Goal: Complete application form: Complete application form

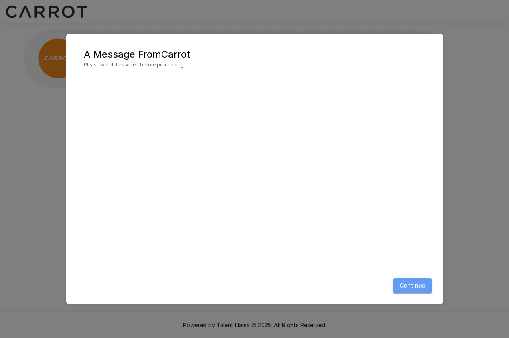
click at [421, 283] on button "Continue" at bounding box center [412, 286] width 39 height 15
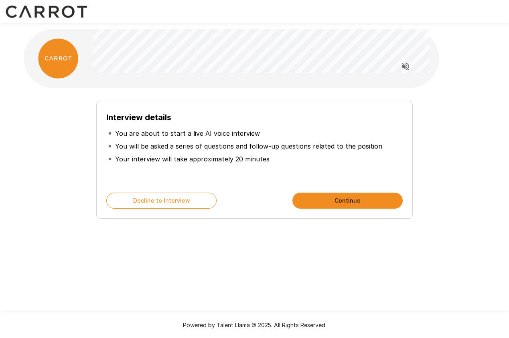
click at [365, 198] on button "Continue" at bounding box center [347, 201] width 110 height 16
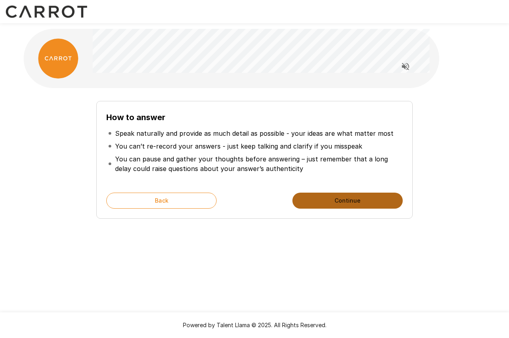
click at [315, 198] on button "Continue" at bounding box center [347, 201] width 110 height 16
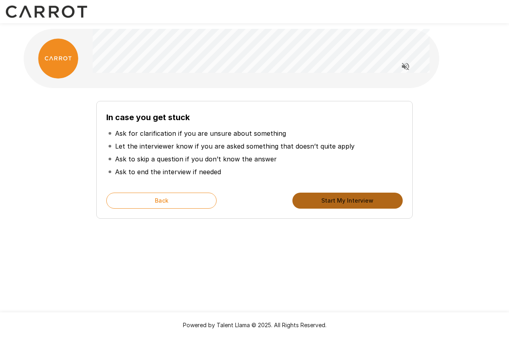
click at [312, 202] on button "Start My Interview" at bounding box center [347, 201] width 110 height 16
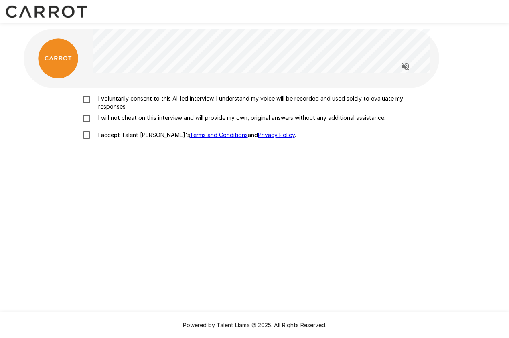
click at [110, 136] on p "I accept Talent Llama's Terms and Conditions and Privacy Policy ." at bounding box center [195, 135] width 201 height 8
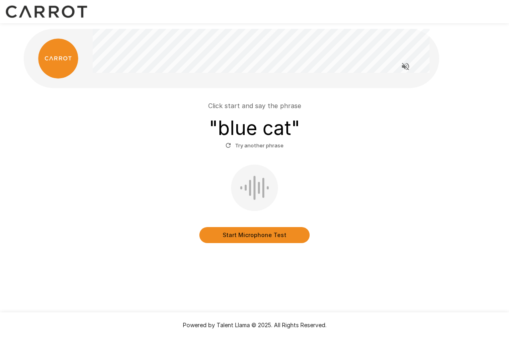
click at [255, 238] on button "Start Microphone Test" at bounding box center [254, 235] width 110 height 16
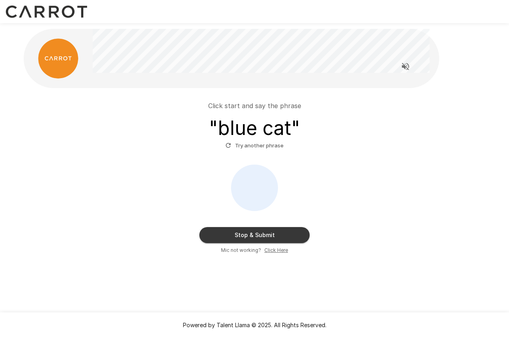
click at [255, 238] on button "Stop & Submit" at bounding box center [254, 235] width 110 height 16
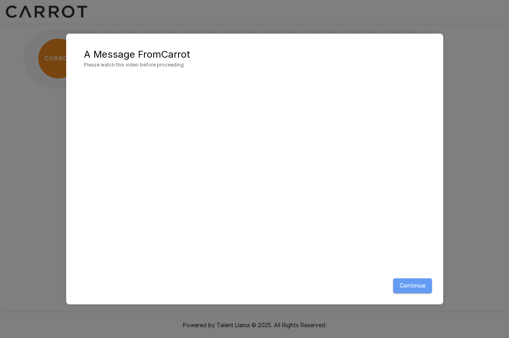
click at [424, 284] on button "Continue" at bounding box center [412, 286] width 39 height 15
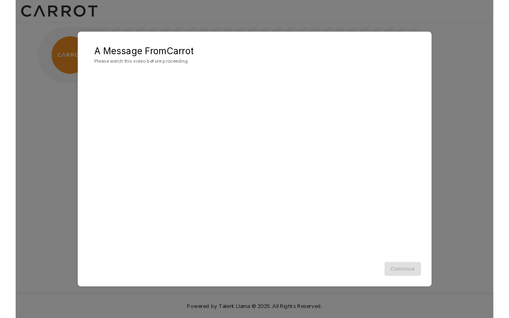
scroll to position [0, 0]
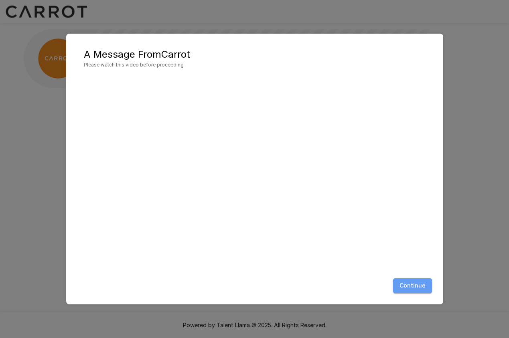
click at [414, 286] on button "Continue" at bounding box center [412, 286] width 39 height 15
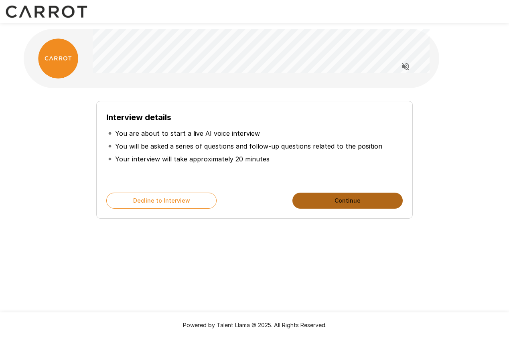
click at [348, 200] on button "Continue" at bounding box center [347, 201] width 110 height 16
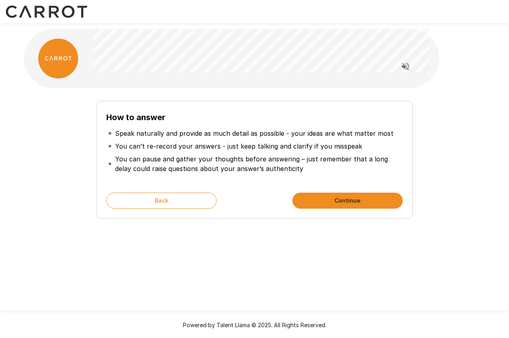
click at [348, 200] on button "Continue" at bounding box center [347, 201] width 110 height 16
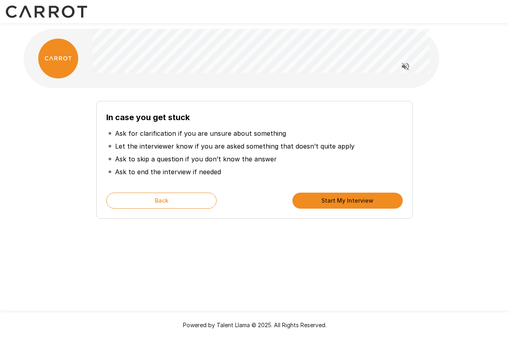
click at [348, 200] on button "Start My Interview" at bounding box center [347, 201] width 110 height 16
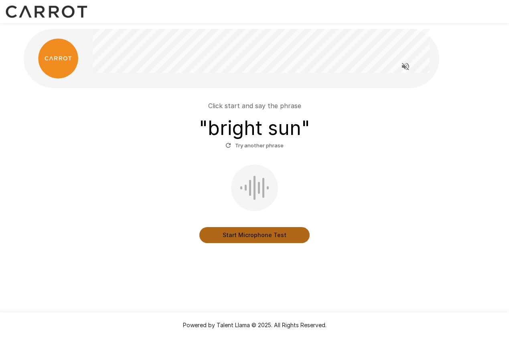
click at [250, 241] on button "Start Microphone Test" at bounding box center [254, 235] width 110 height 16
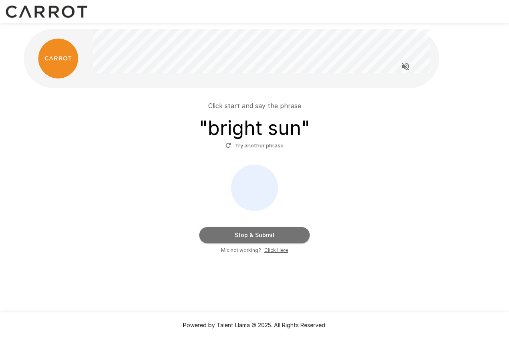
click at [247, 237] on button "Stop & Submit" at bounding box center [254, 235] width 110 height 16
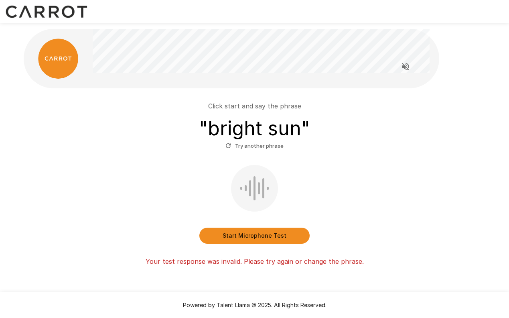
click at [230, 237] on button "Start Microphone Test" at bounding box center [254, 235] width 110 height 16
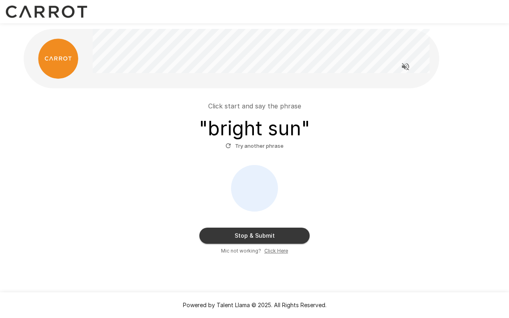
click at [226, 233] on button "Stop & Submit" at bounding box center [254, 235] width 110 height 16
